Goal: Information Seeking & Learning: Learn about a topic

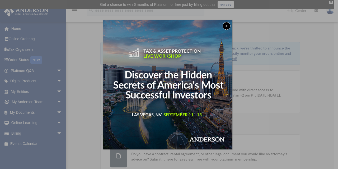
click at [227, 25] on button "x" at bounding box center [227, 26] width 8 height 8
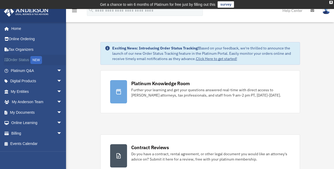
click at [12, 59] on link "Order Status NEW" at bounding box center [37, 60] width 66 height 11
click at [23, 58] on link "Order Status NEW" at bounding box center [37, 60] width 66 height 11
click at [19, 29] on link "Home" at bounding box center [37, 28] width 66 height 11
click at [7, 29] on span at bounding box center [9, 29] width 4 height 4
click at [26, 110] on link "My Documents arrow_drop_down" at bounding box center [37, 112] width 66 height 11
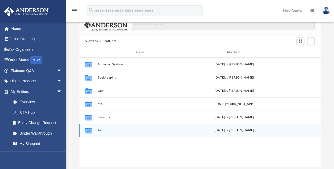
scroll to position [53, 0]
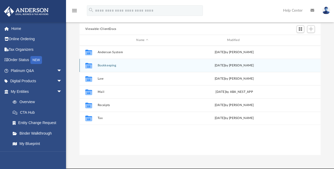
click at [102, 67] on div "Collaborated Folder Bookkeeping Tue Mar 8 2022 by Michael Preseren" at bounding box center [200, 65] width 241 height 13
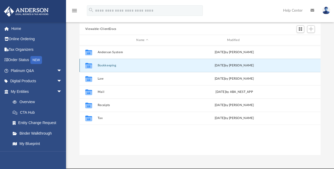
click at [100, 64] on button "Bookkeeping" at bounding box center [143, 65] width 90 height 3
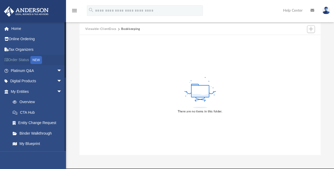
click at [24, 58] on link "Order Status NEW" at bounding box center [37, 60] width 66 height 11
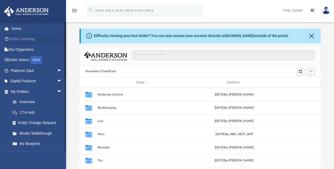
scroll to position [3, 0]
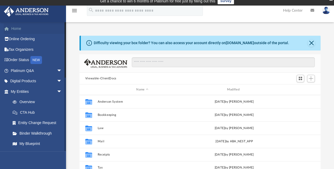
click at [19, 27] on link "Home" at bounding box center [37, 28] width 66 height 11
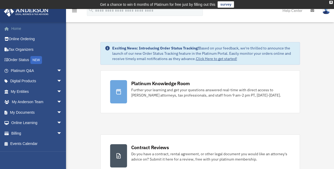
click at [15, 27] on link "Home" at bounding box center [37, 28] width 66 height 11
click at [57, 90] on span "arrow_drop_down" at bounding box center [62, 91] width 11 height 11
click at [57, 92] on span "arrow_drop_down" at bounding box center [62, 91] width 11 height 11
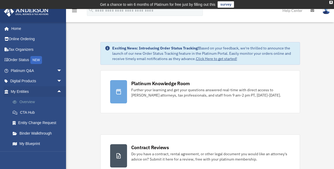
click at [27, 100] on link "Overview" at bounding box center [38, 102] width 63 height 11
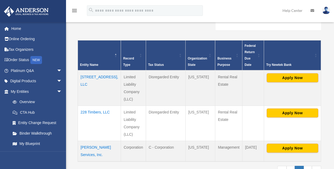
scroll to position [132, 0]
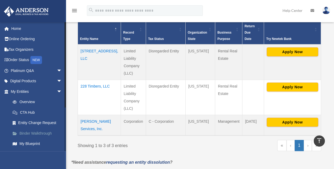
click at [26, 132] on link "Binder Walkthrough" at bounding box center [38, 133] width 63 height 11
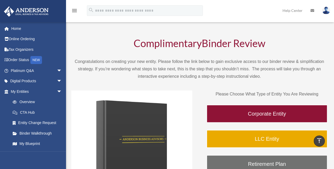
scroll to position [3, 0]
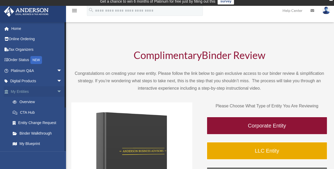
click at [57, 90] on span "arrow_drop_down" at bounding box center [62, 91] width 11 height 11
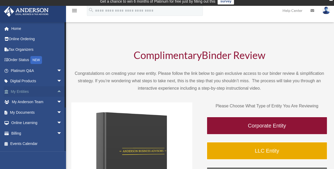
click at [57, 91] on span "arrow_drop_up" at bounding box center [62, 91] width 11 height 11
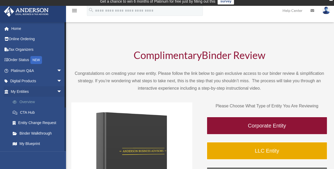
click at [38, 101] on link "Overview" at bounding box center [38, 102] width 63 height 11
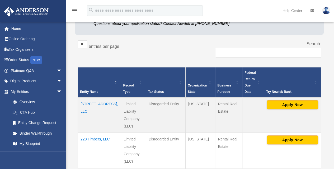
scroll to position [106, 0]
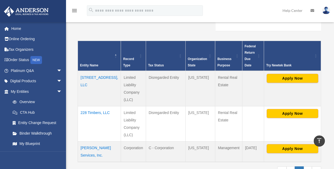
click at [86, 141] on td "[PERSON_NAME] Services, Inc." at bounding box center [99, 151] width 43 height 21
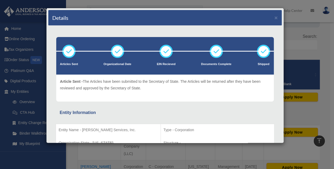
scroll to position [79, 0]
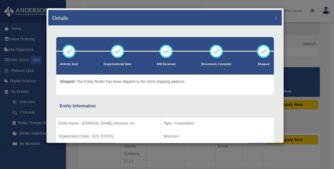
click at [96, 3] on div "Details × Articles Sent Organizational Date" at bounding box center [167, 84] width 334 height 169
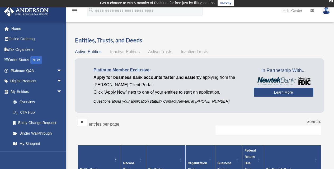
scroll to position [0, 0]
